Goal: Check status

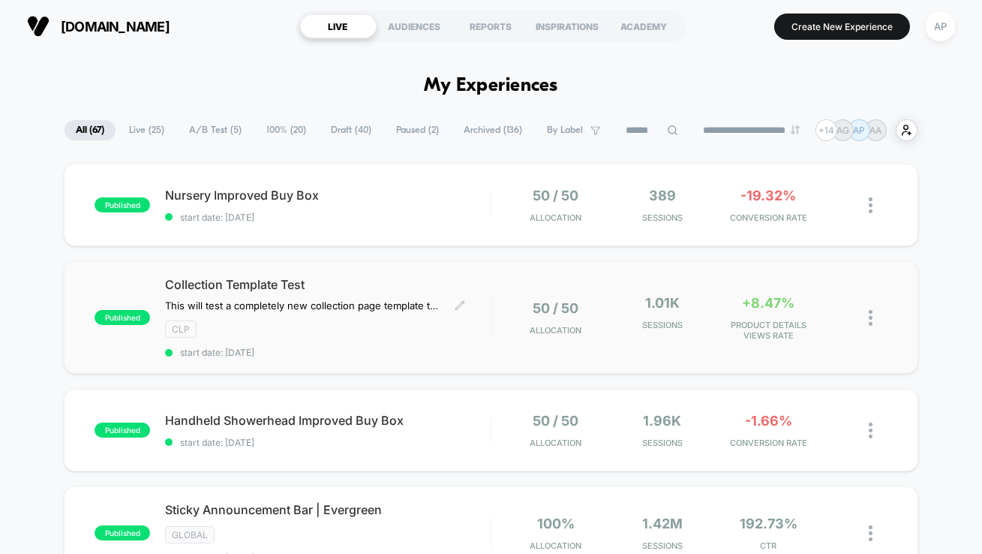
click at [431, 350] on span "start date: [DATE]" at bounding box center [328, 352] width 326 height 11
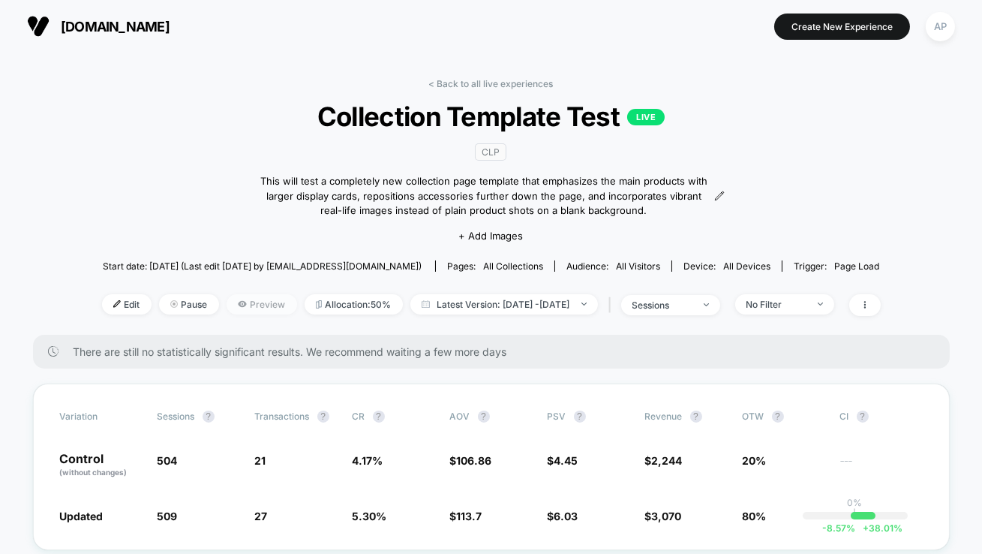
click at [247, 305] on span "Preview" at bounding box center [262, 304] width 71 height 20
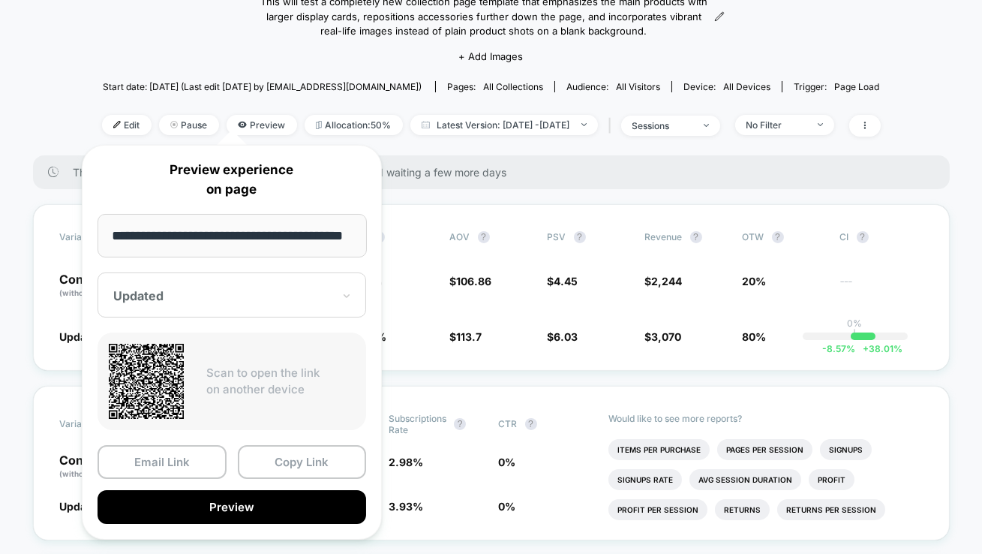
scroll to position [183, 0]
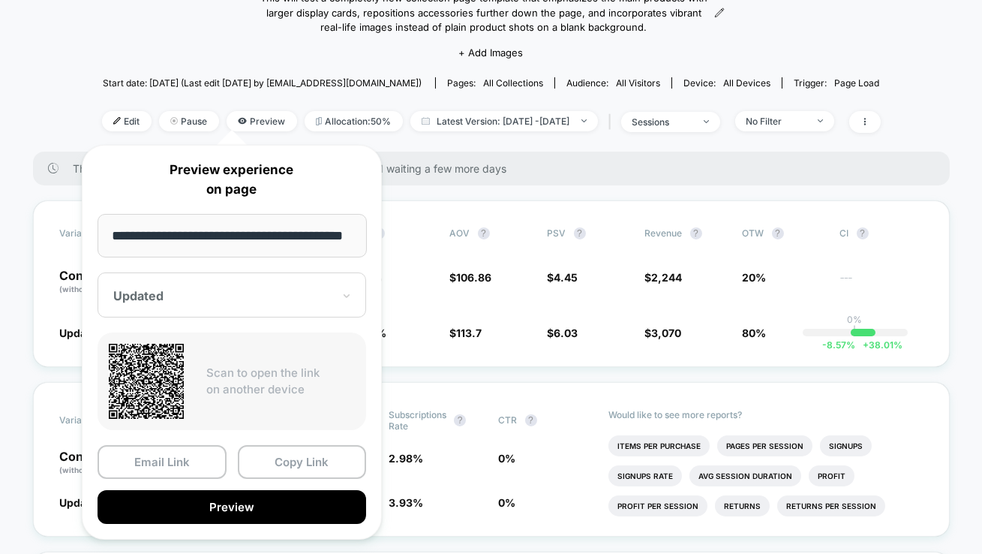
click at [191, 293] on div at bounding box center [222, 295] width 219 height 15
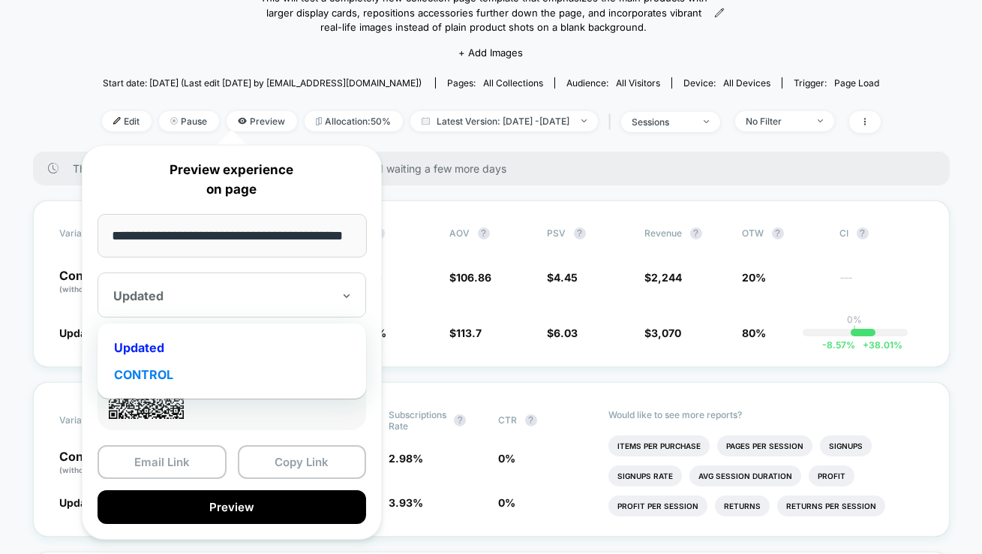
click at [154, 373] on div "CONTROL" at bounding box center [232, 374] width 254 height 27
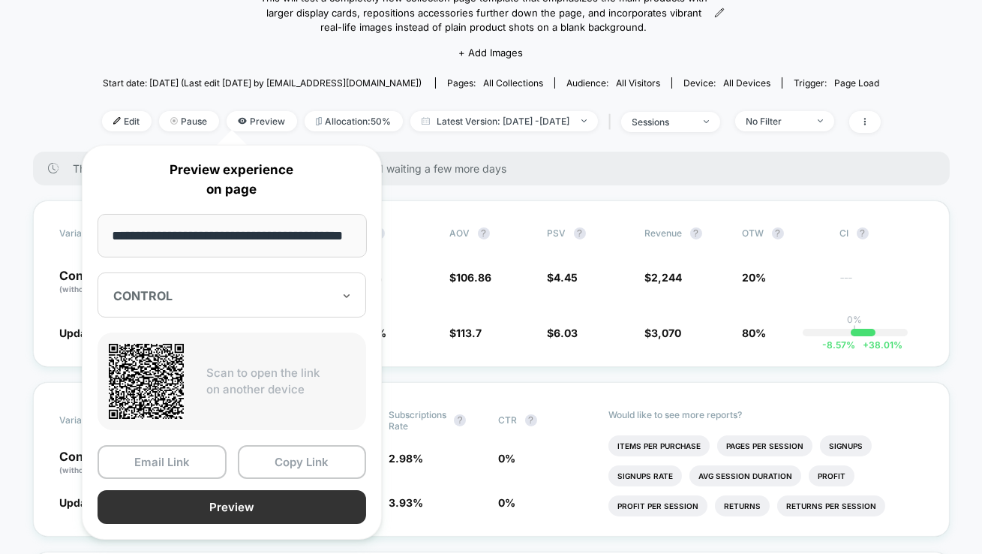
click at [248, 506] on button "Preview" at bounding box center [232, 507] width 269 height 34
